Goal: Task Accomplishment & Management: Use online tool/utility

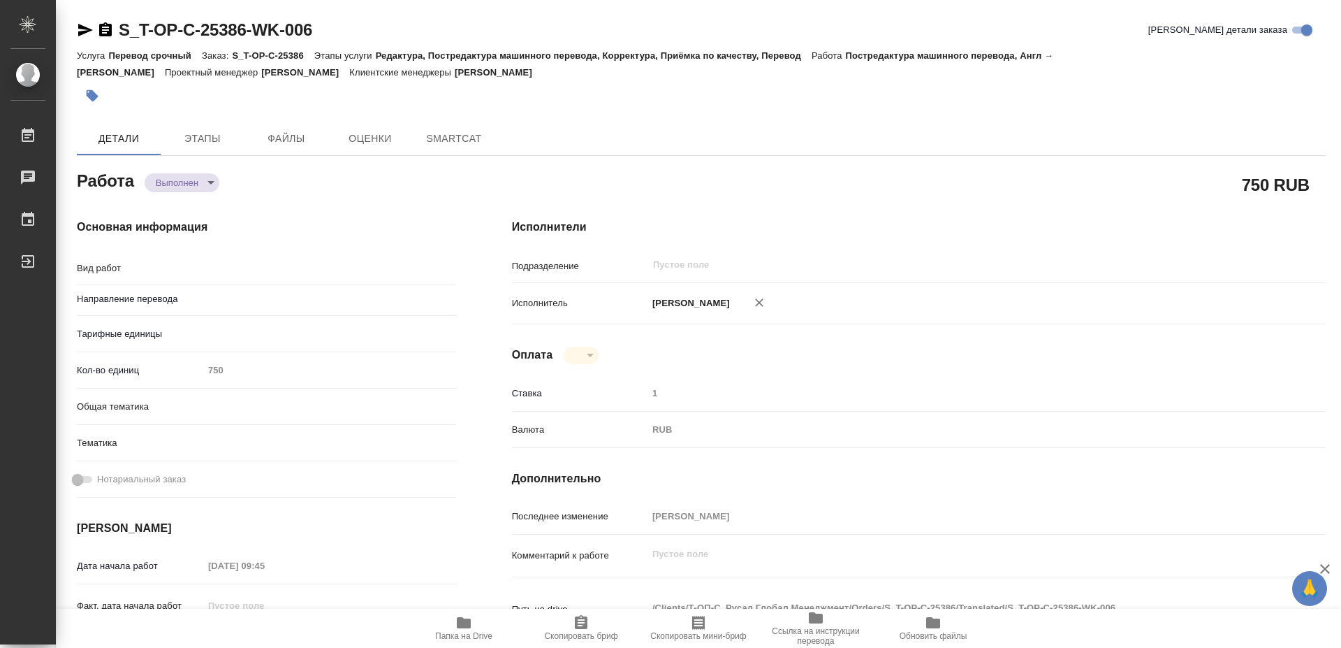
type textarea "x"
type textarea "Постредактура машинного перевода"
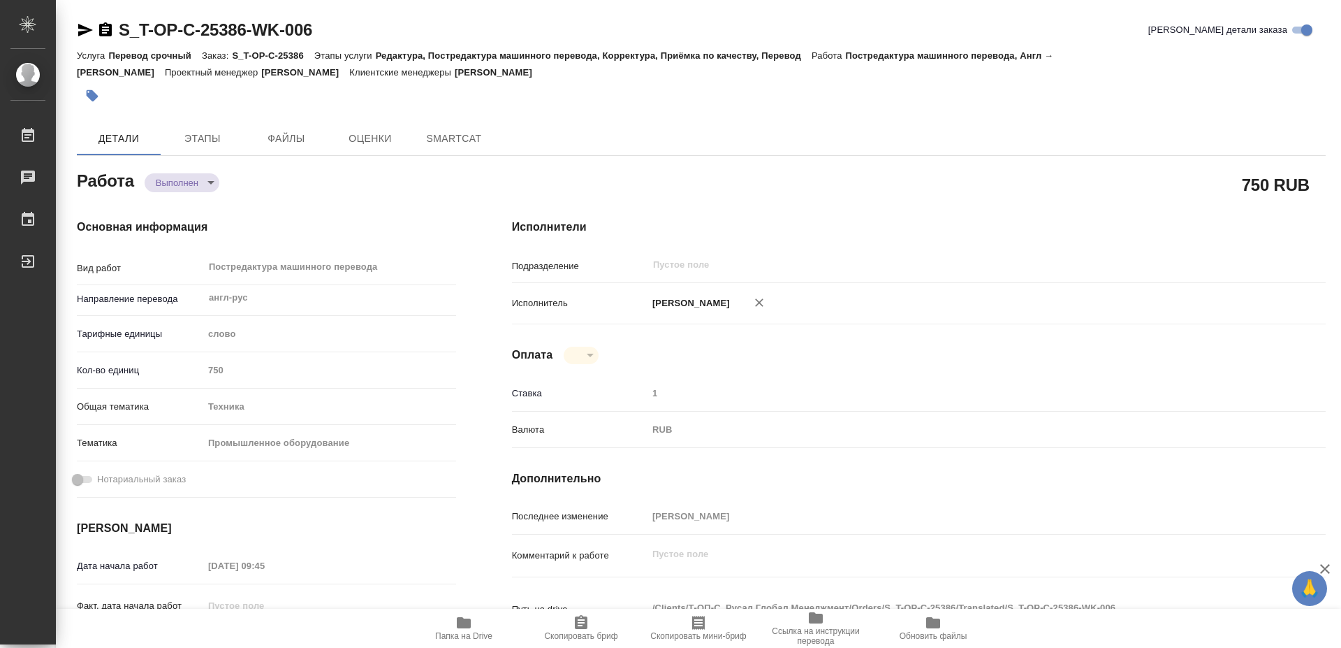
type textarea "x"
type input "англ-рус"
type textarea "x"
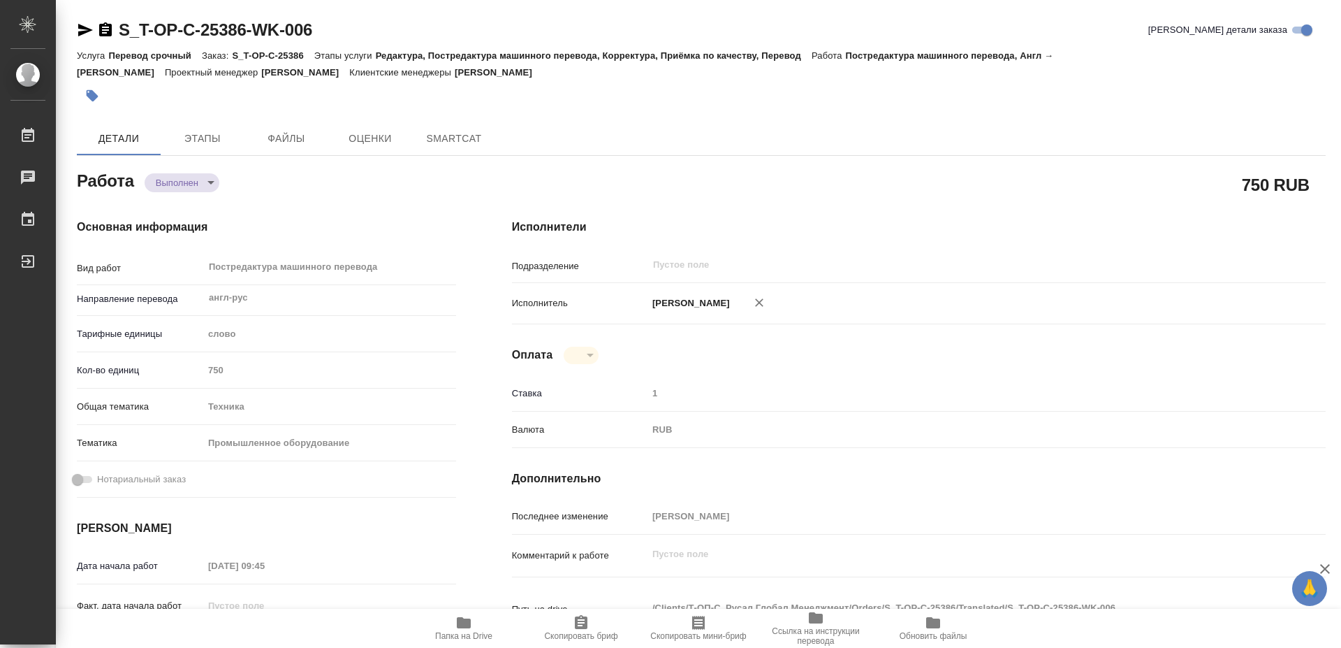
type textarea "x"
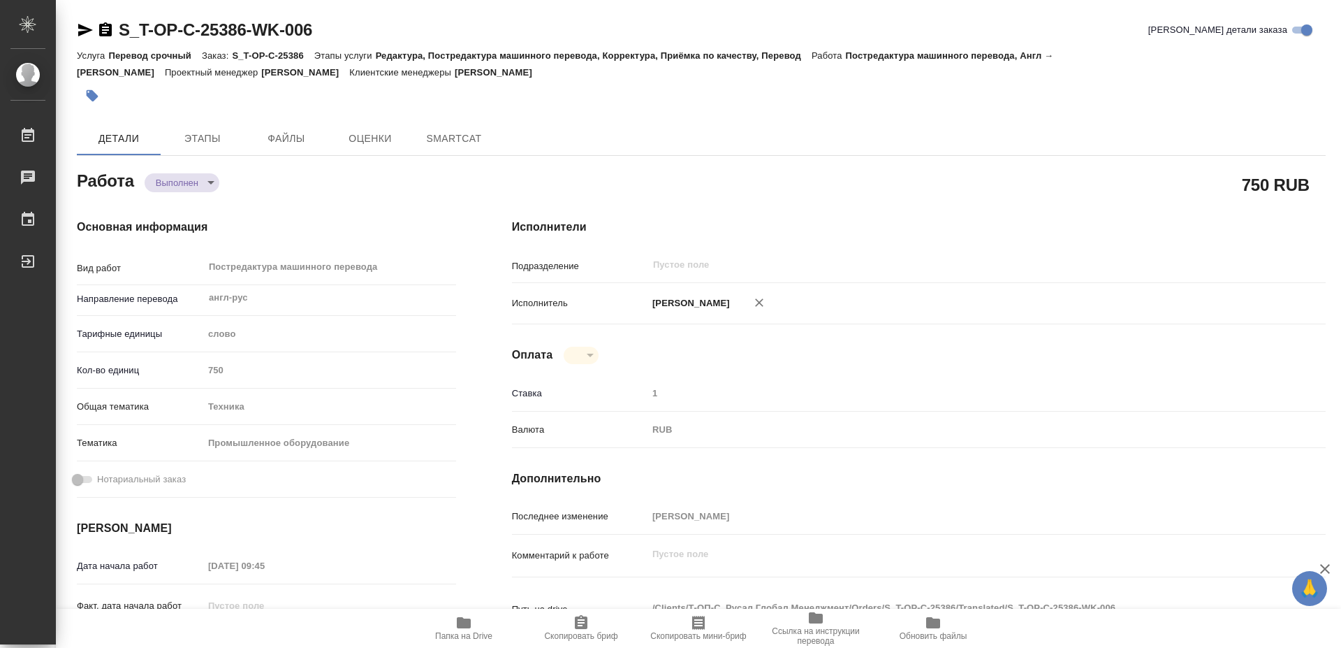
type textarea "x"
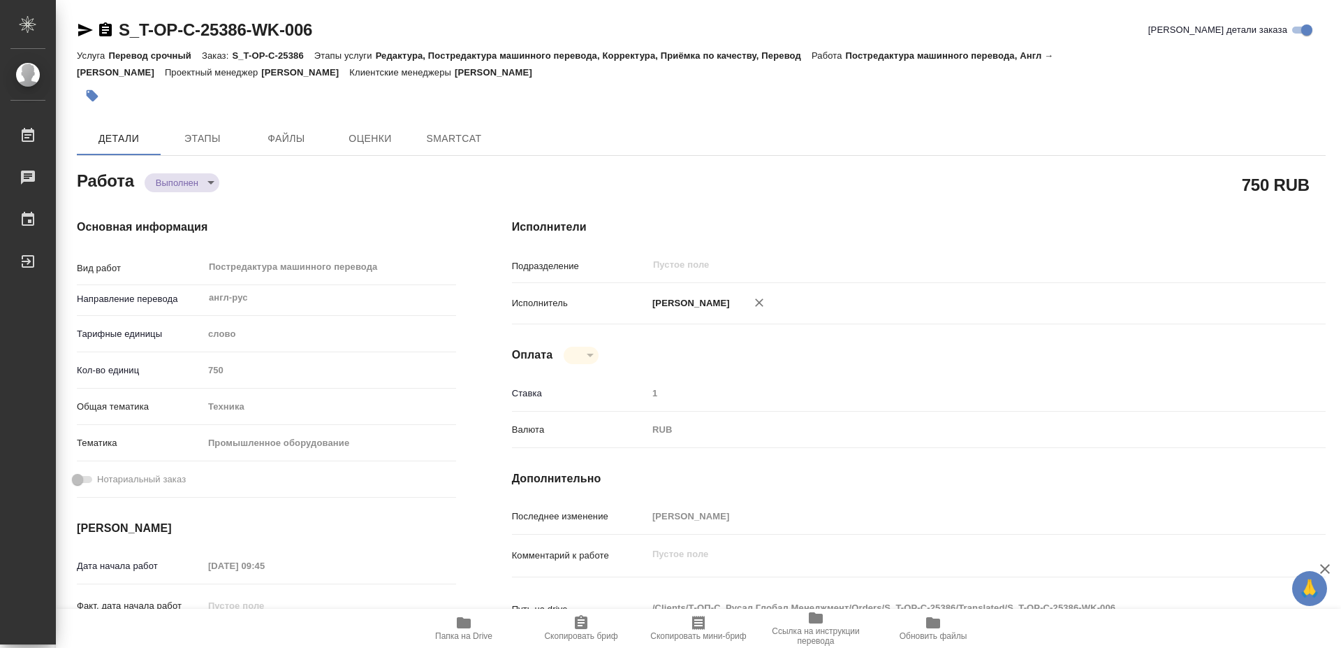
type textarea "x"
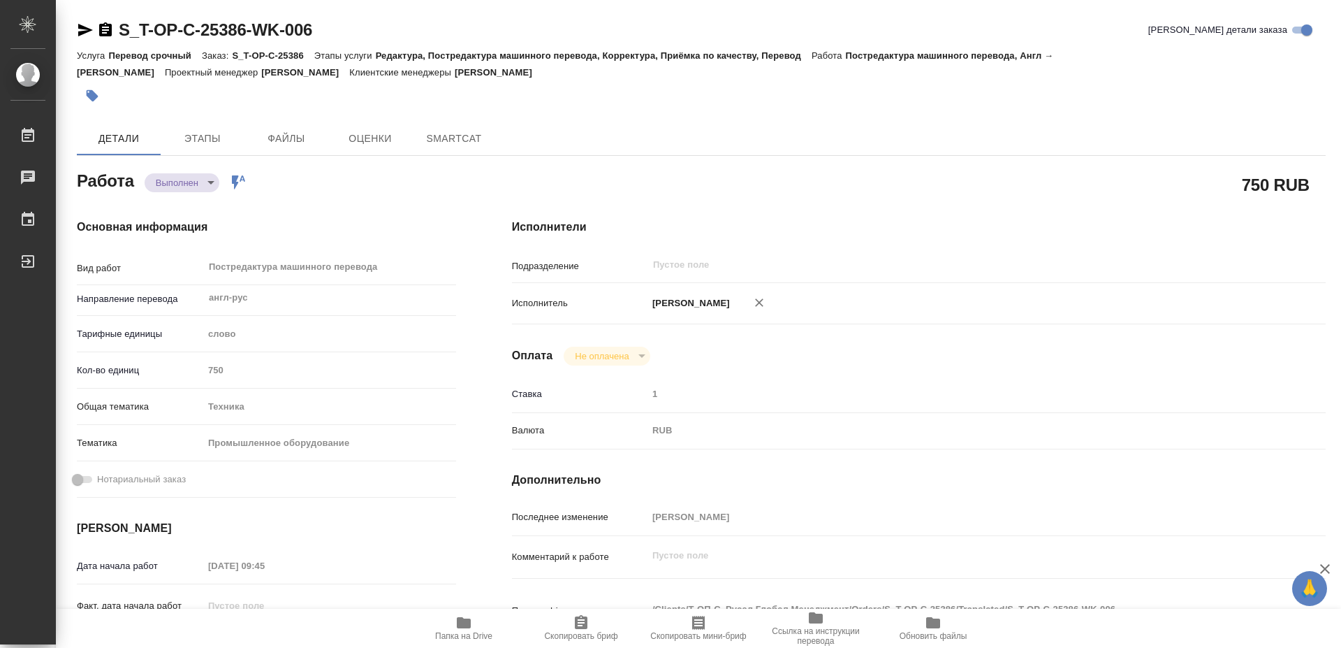
type textarea "x"
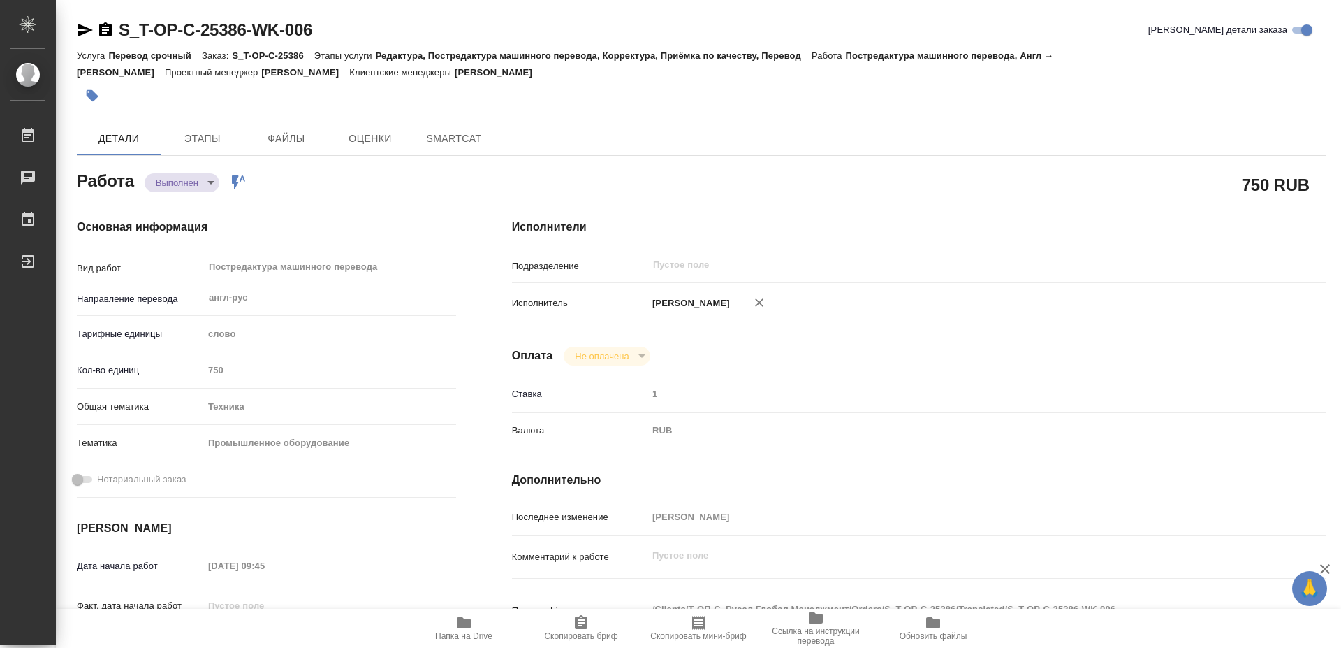
type textarea "x"
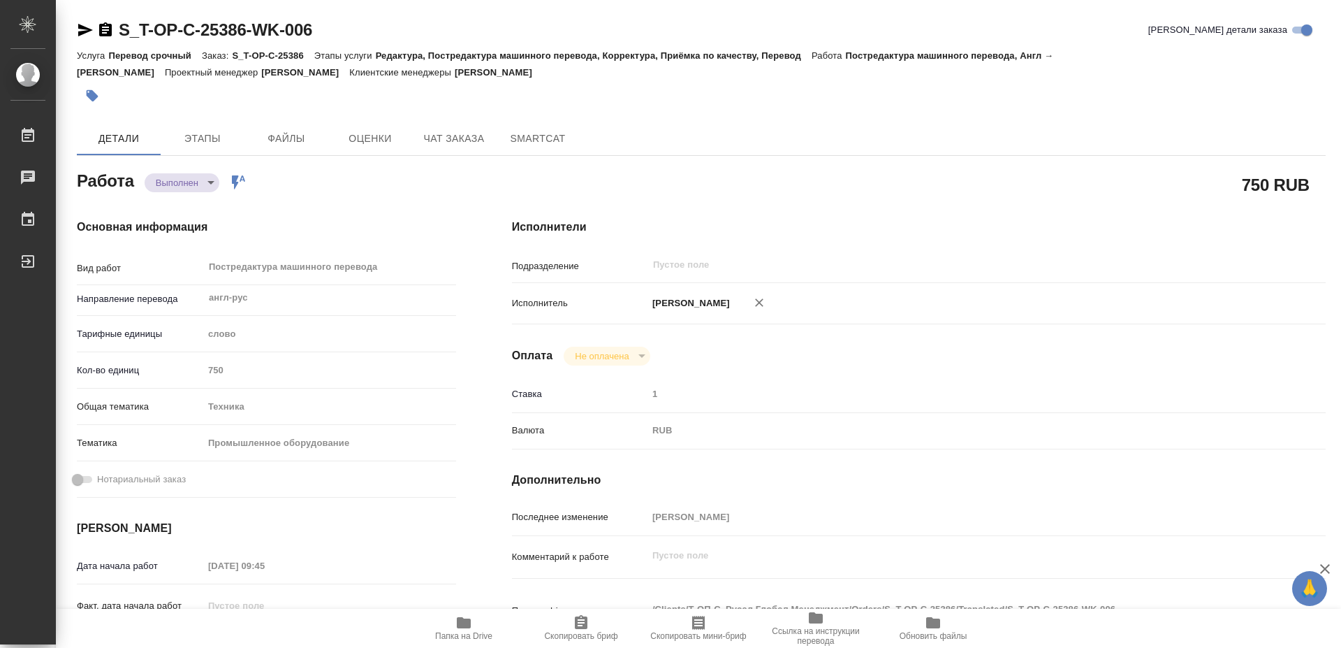
type textarea "x"
click at [458, 624] on icon "button" at bounding box center [464, 622] width 14 height 11
